Goal: Find contact information

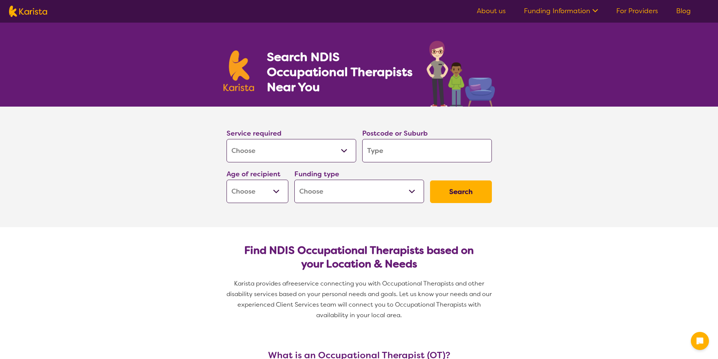
select select "[MEDICAL_DATA]"
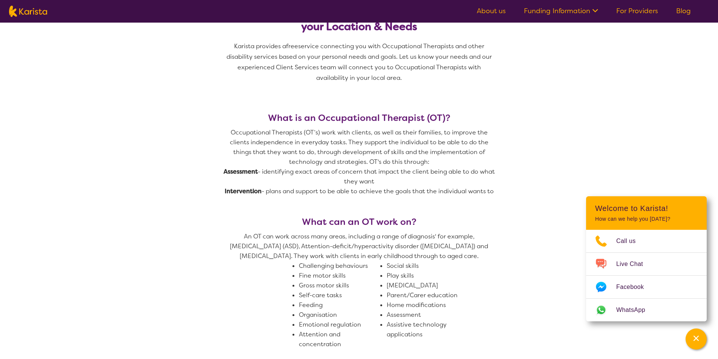
scroll to position [176, 0]
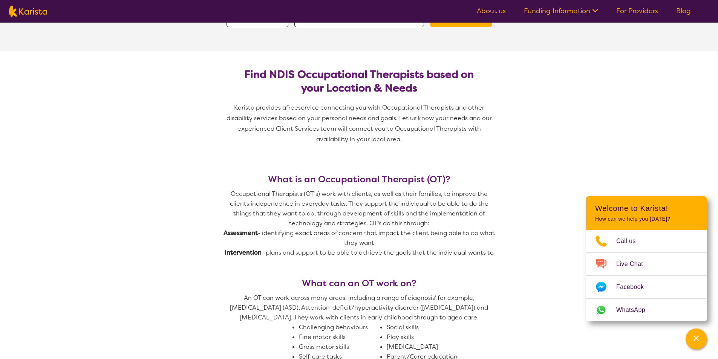
click at [489, 11] on link "About us" at bounding box center [491, 10] width 29 height 9
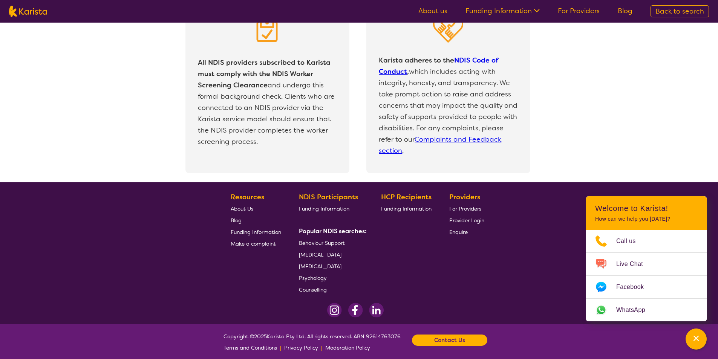
scroll to position [1593, 0]
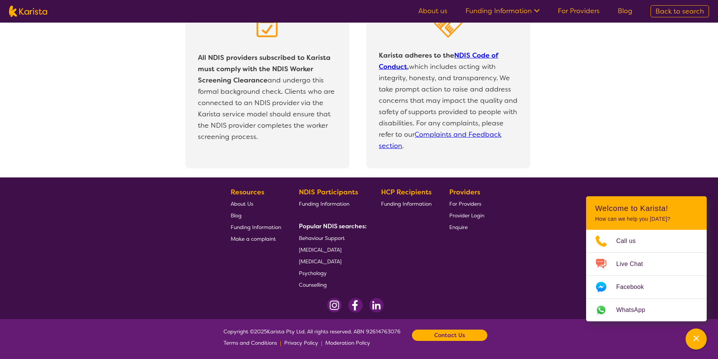
click at [435, 334] on div "Contact Us" at bounding box center [449, 335] width 75 height 11
click at [602, 78] on div "All NDIS providers subscribed to Karista must comply with the NDIS Worker Scree…" at bounding box center [365, 84] width 703 height 185
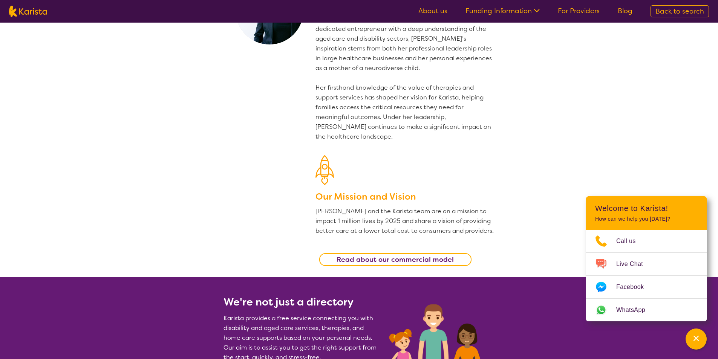
scroll to position [0, 0]
